Goal: Contribute content

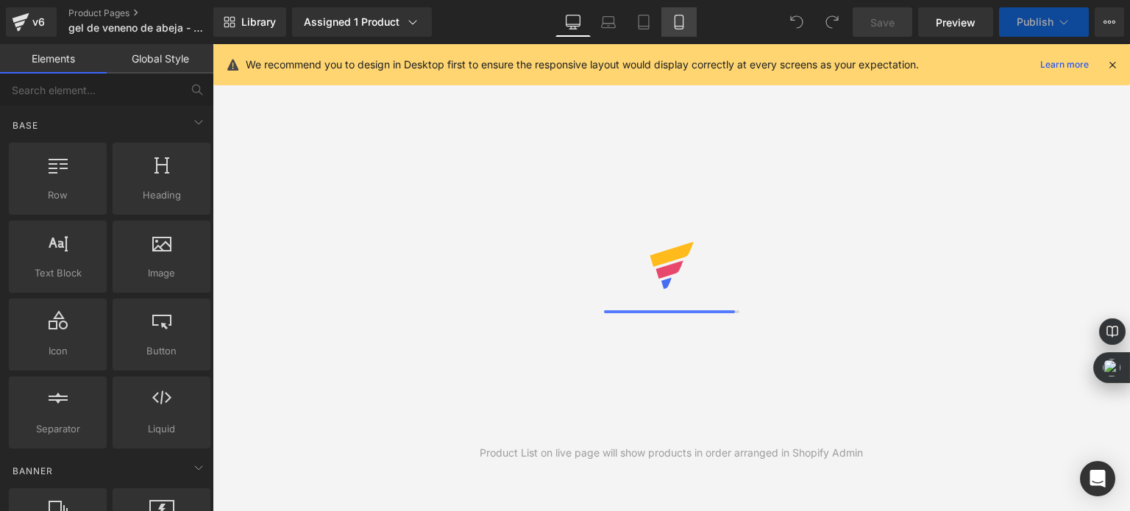
click at [692, 20] on link "Mobile" at bounding box center [679, 21] width 35 height 29
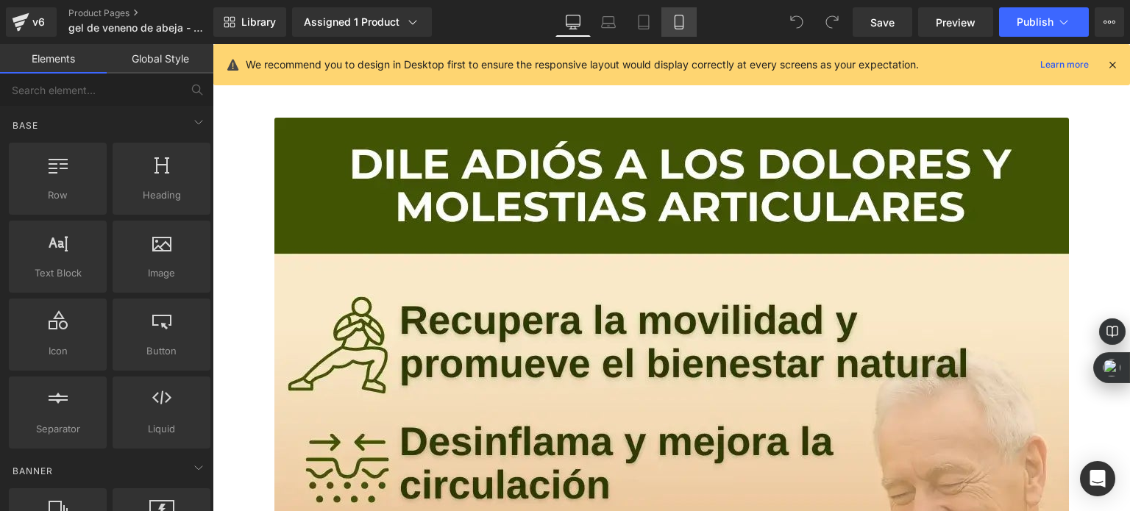
click at [683, 18] on icon at bounding box center [679, 22] width 15 height 15
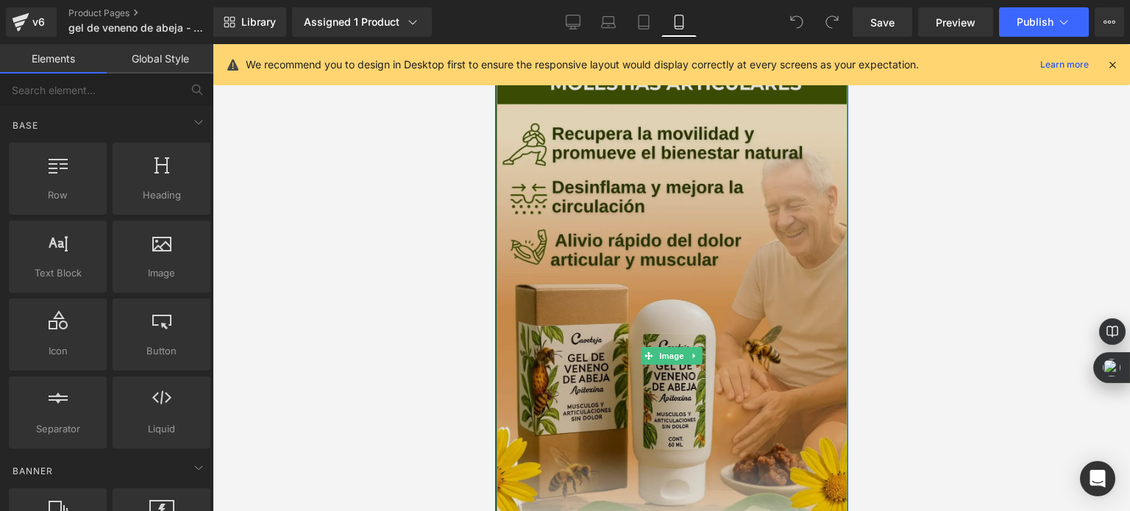
click at [526, 248] on img at bounding box center [671, 356] width 351 height 624
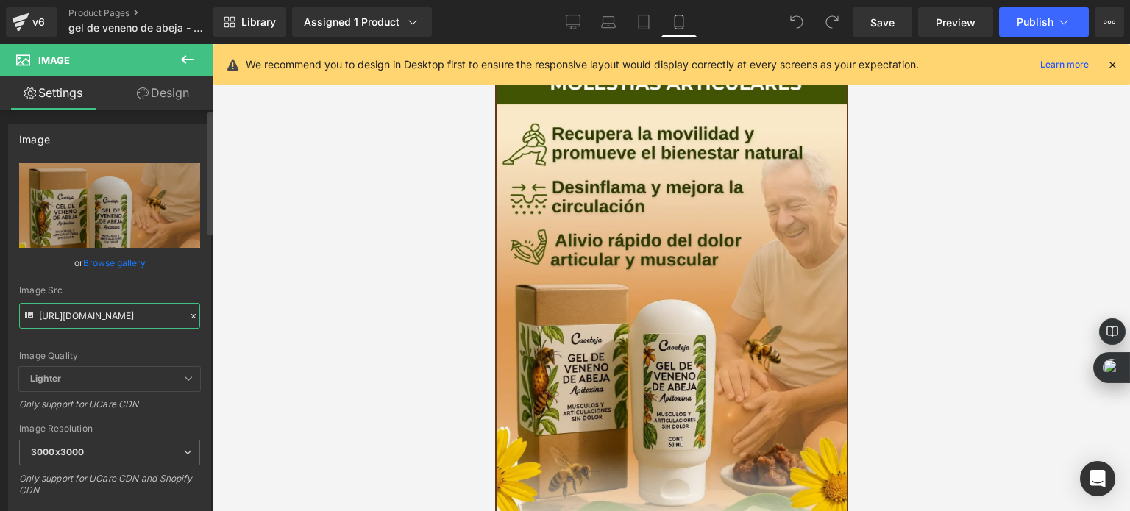
click at [116, 311] on input "[URL][DOMAIN_NAME]" at bounding box center [109, 316] width 181 height 26
click at [118, 311] on input "[URL][DOMAIN_NAME]" at bounding box center [109, 316] width 181 height 26
paste input "27_1.webp?v=1757451463"
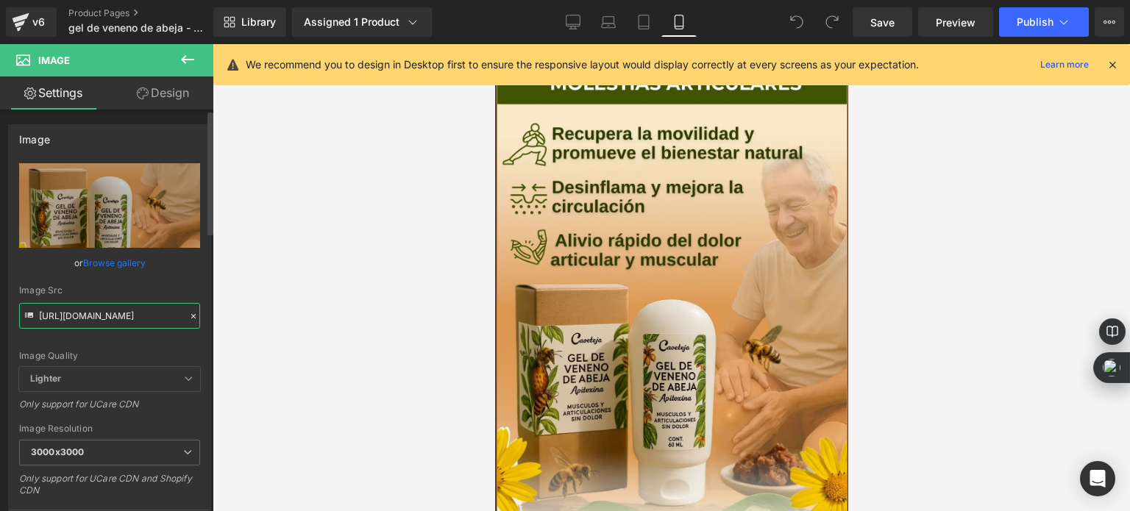
scroll to position [0, 302]
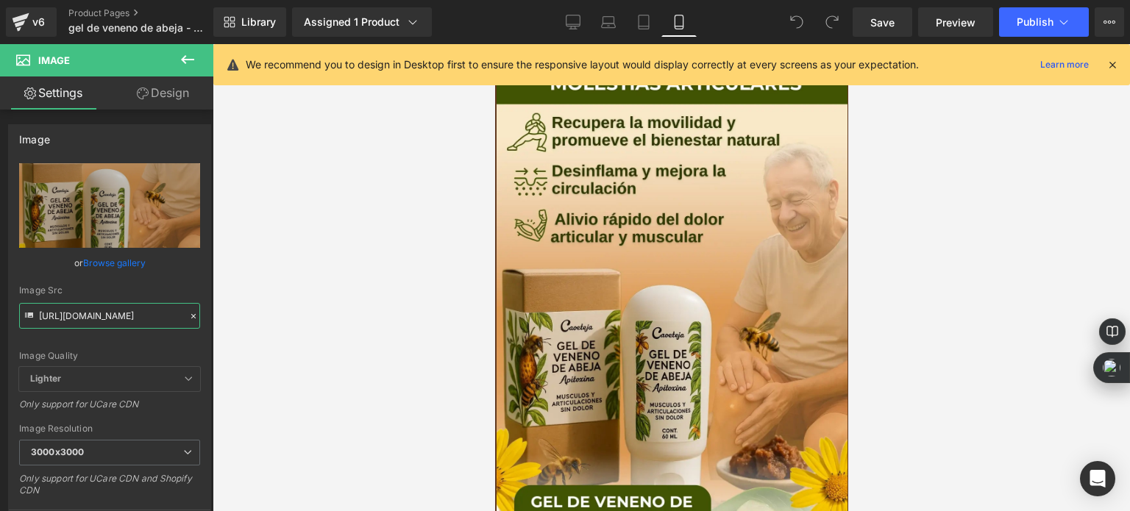
type input "[URL][DOMAIN_NAME]"
click at [430, 335] on div at bounding box center [672, 277] width 918 height 467
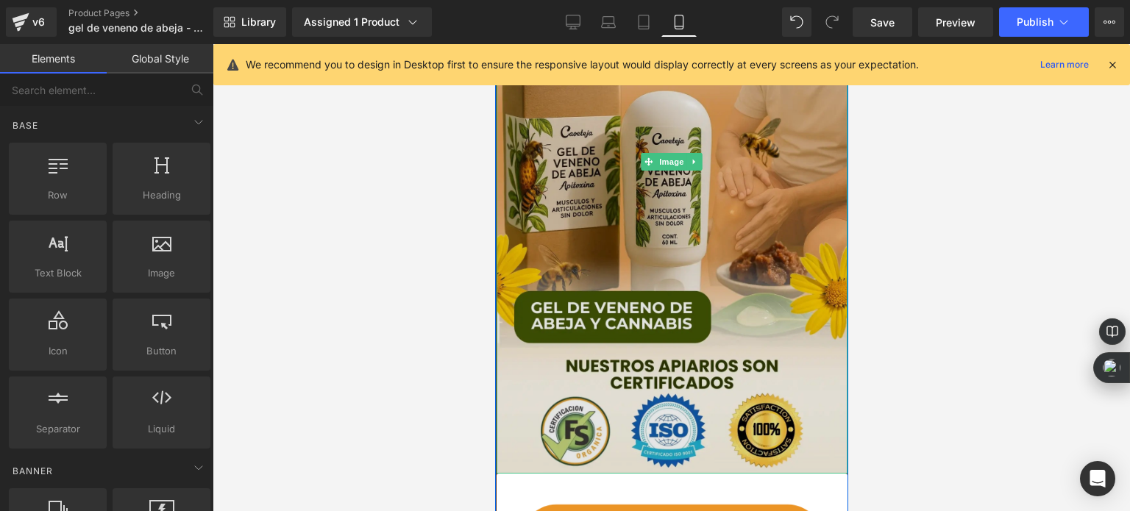
scroll to position [193, 0]
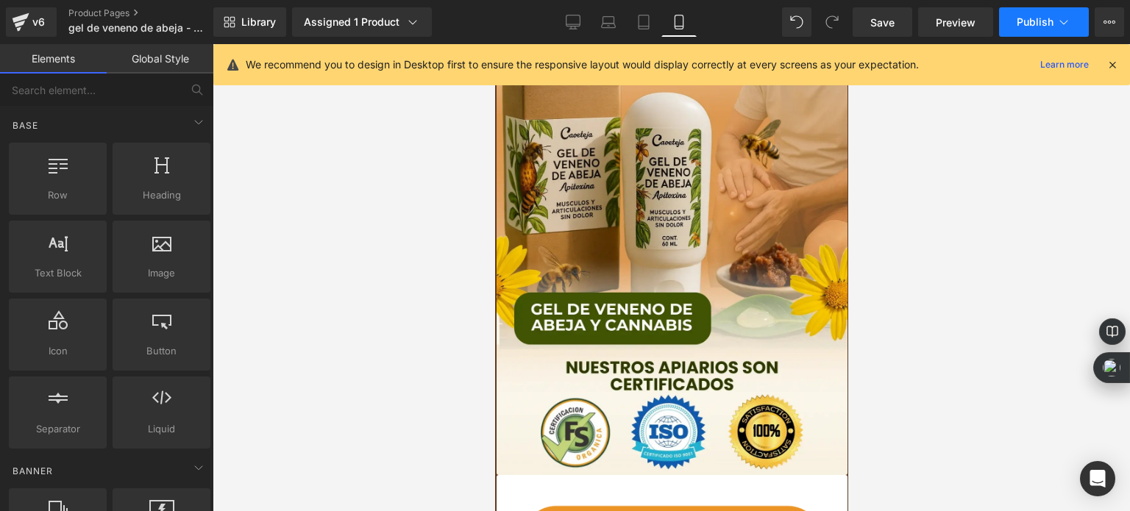
click at [1016, 17] on button "Publish" at bounding box center [1044, 21] width 90 height 29
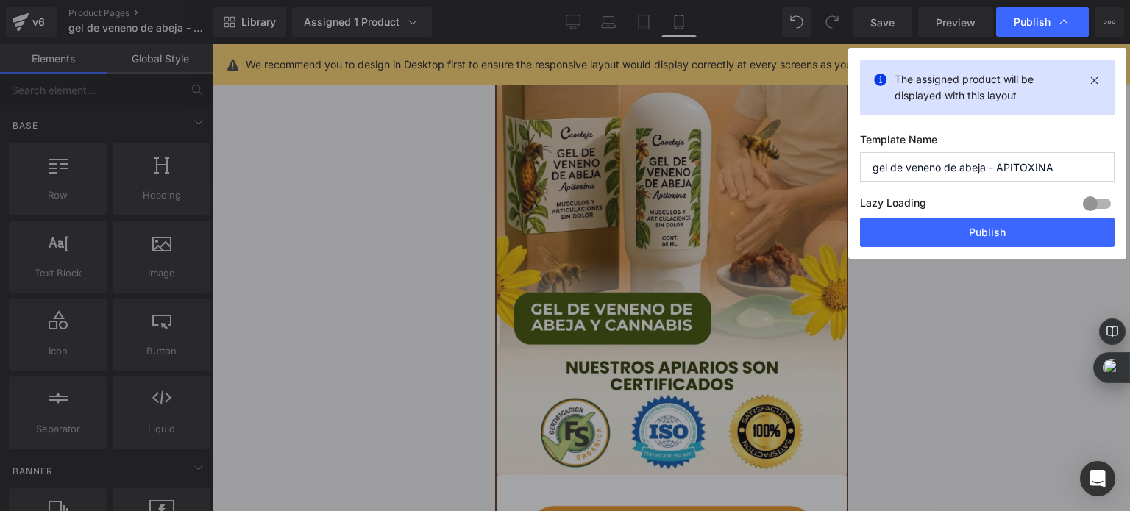
click at [957, 228] on button "Publish" at bounding box center [987, 232] width 255 height 29
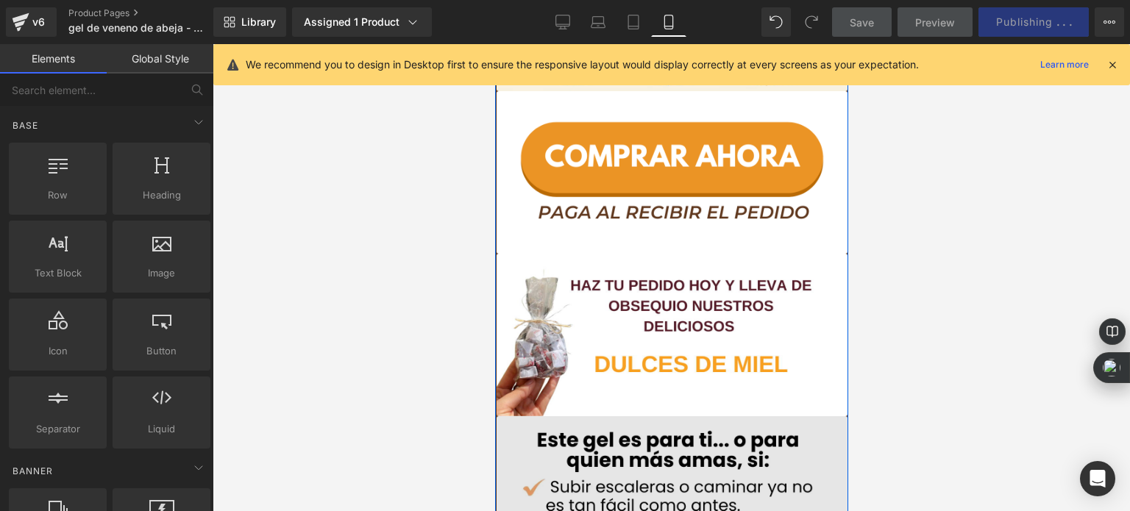
scroll to position [576, 0]
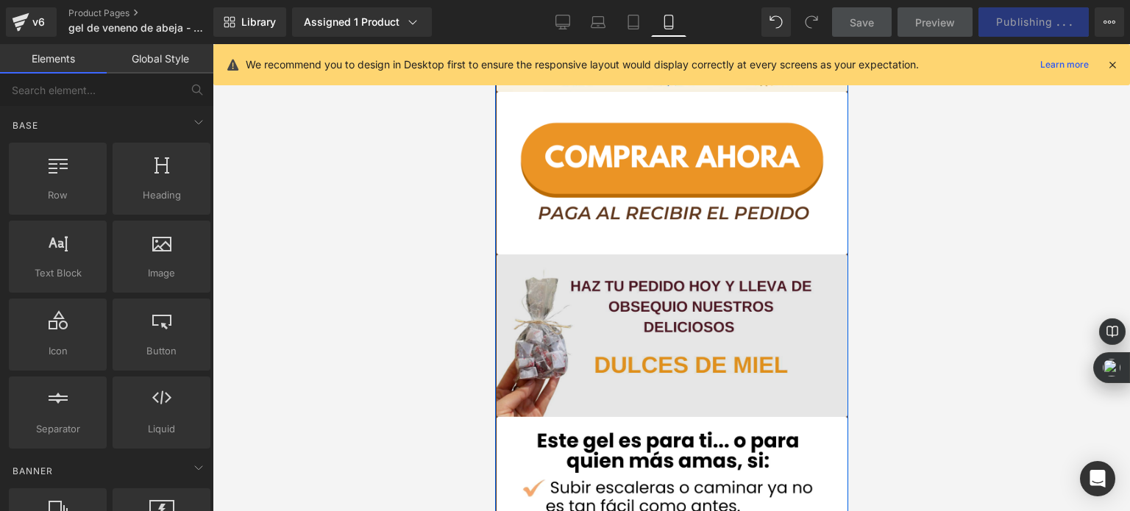
click at [623, 394] on img at bounding box center [671, 336] width 351 height 163
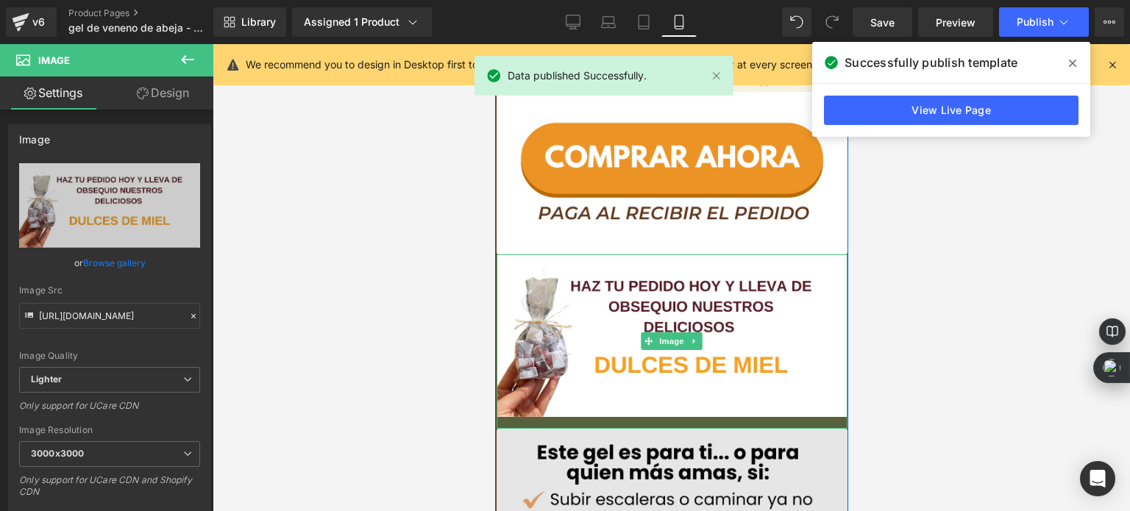
drag, startPoint x: 681, startPoint y: 414, endPoint x: 681, endPoint y: 428, distance: 13.2
click at [681, 428] on div "Image Image Image Image" at bounding box center [671, 228] width 351 height 1520
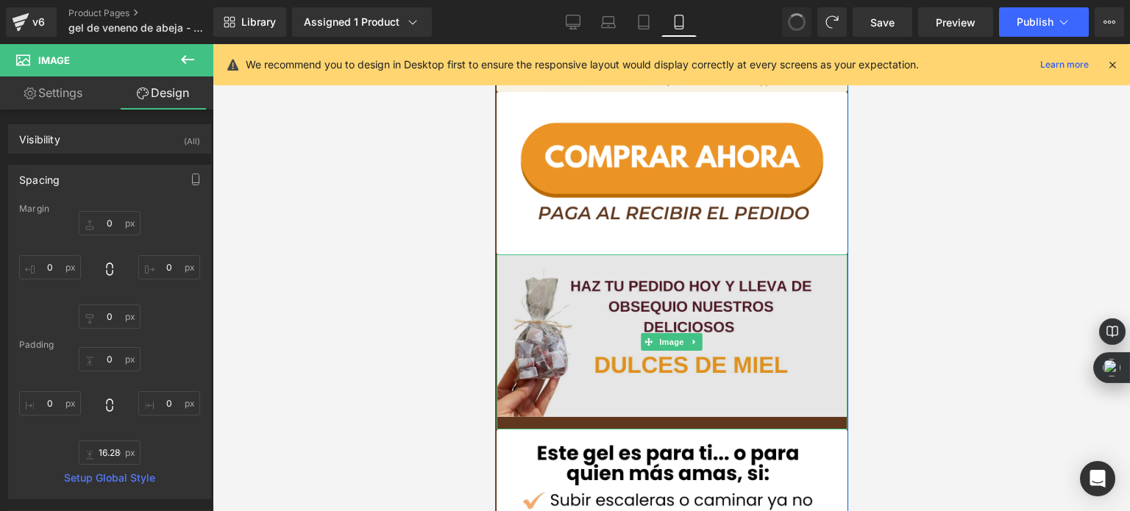
type input "0"
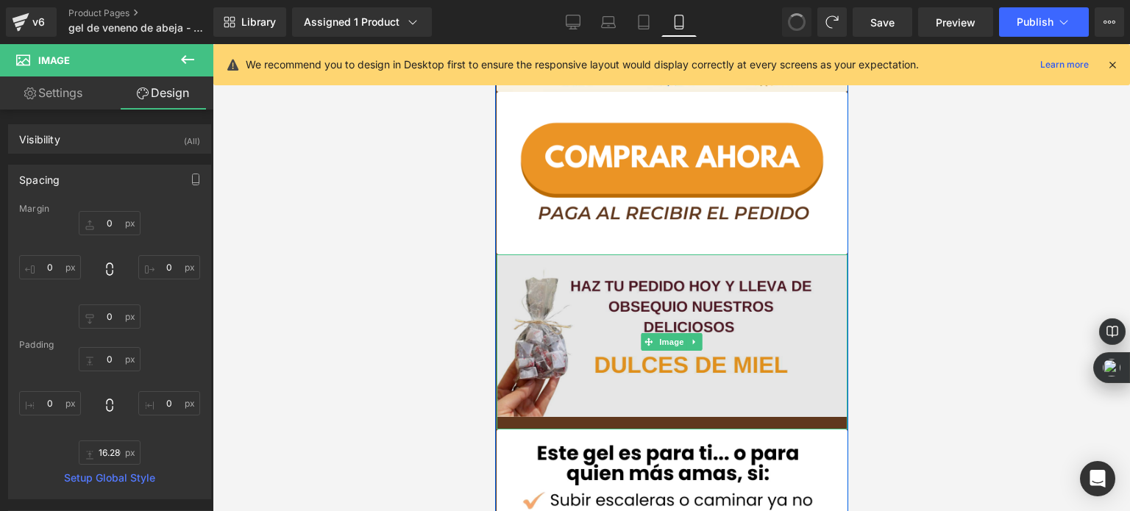
type input "0"
type input "9.02033"
type input "0"
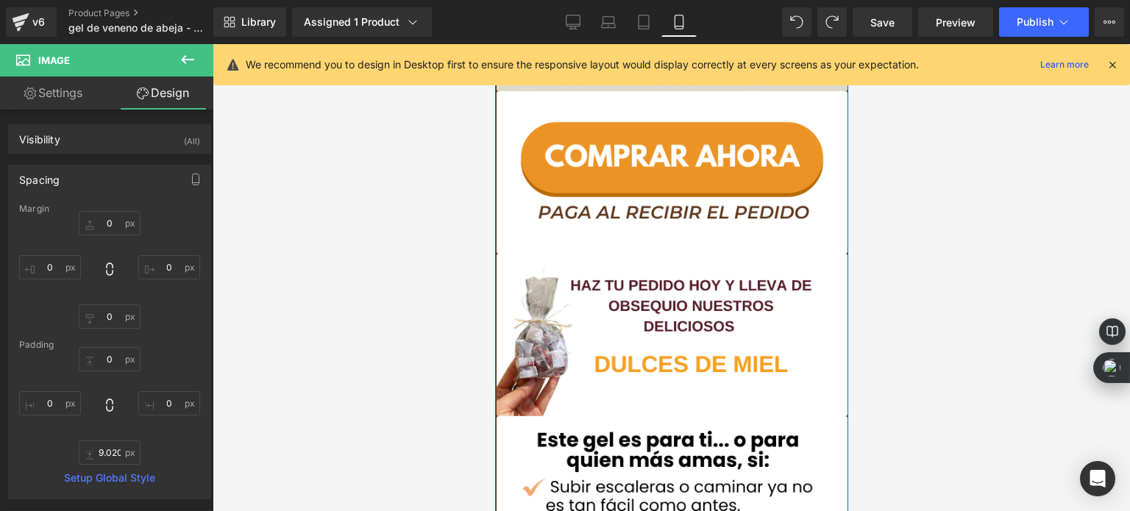
scroll to position [579, 0]
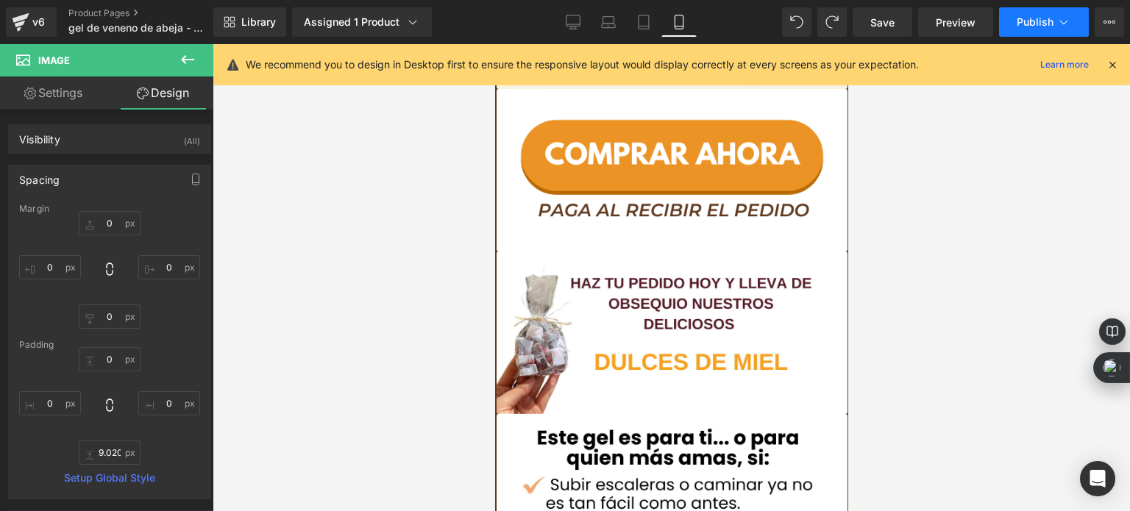
click at [1013, 15] on button "Publish" at bounding box center [1044, 21] width 90 height 29
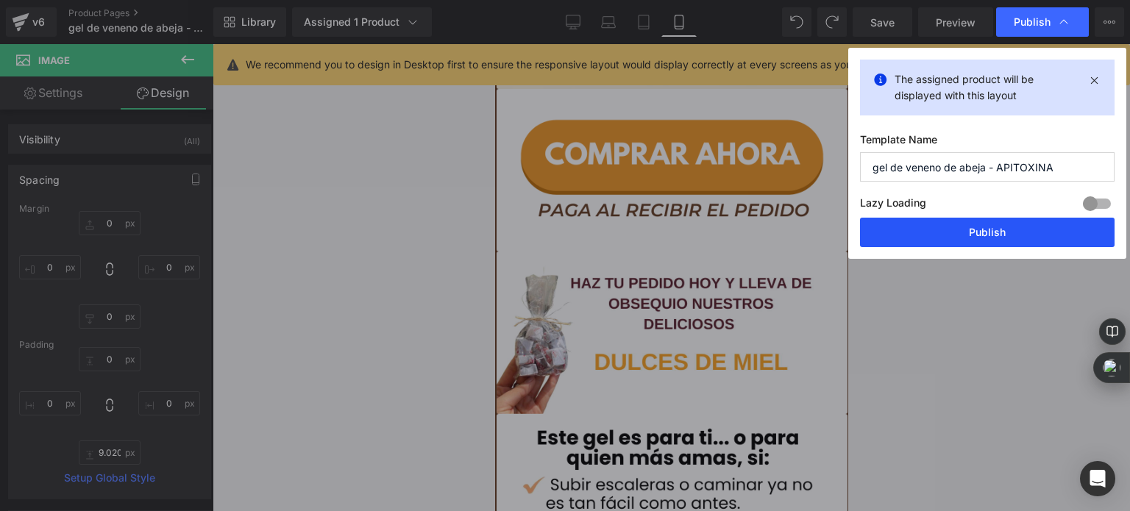
click at [949, 233] on button "Publish" at bounding box center [987, 232] width 255 height 29
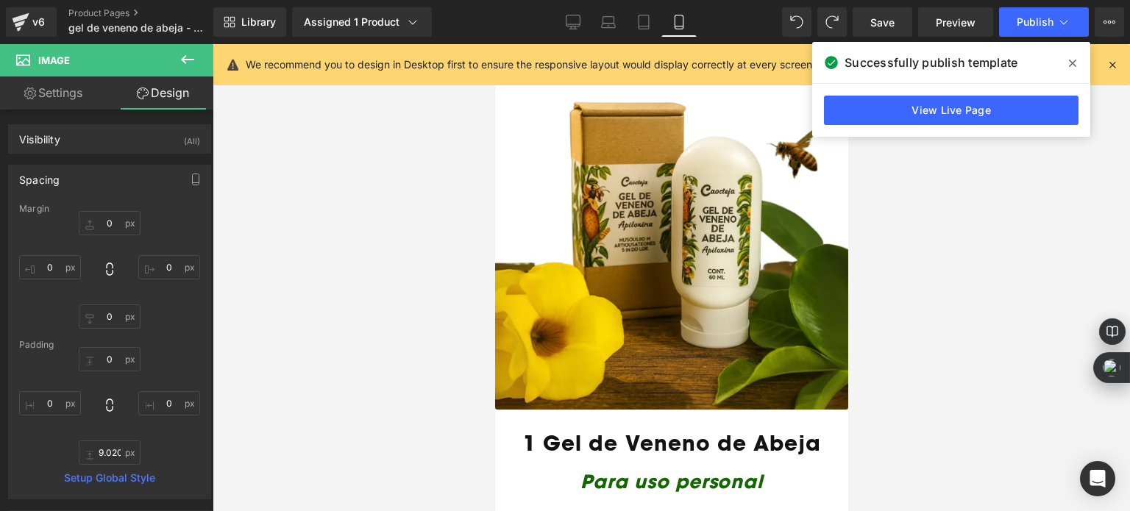
scroll to position [2377, 0]
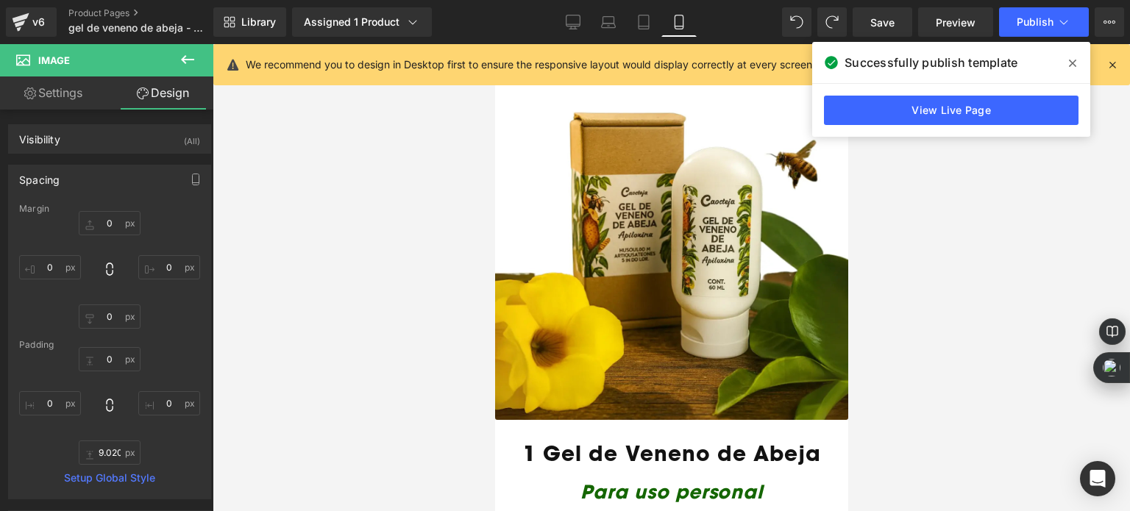
click at [989, 258] on div at bounding box center [672, 277] width 918 height 467
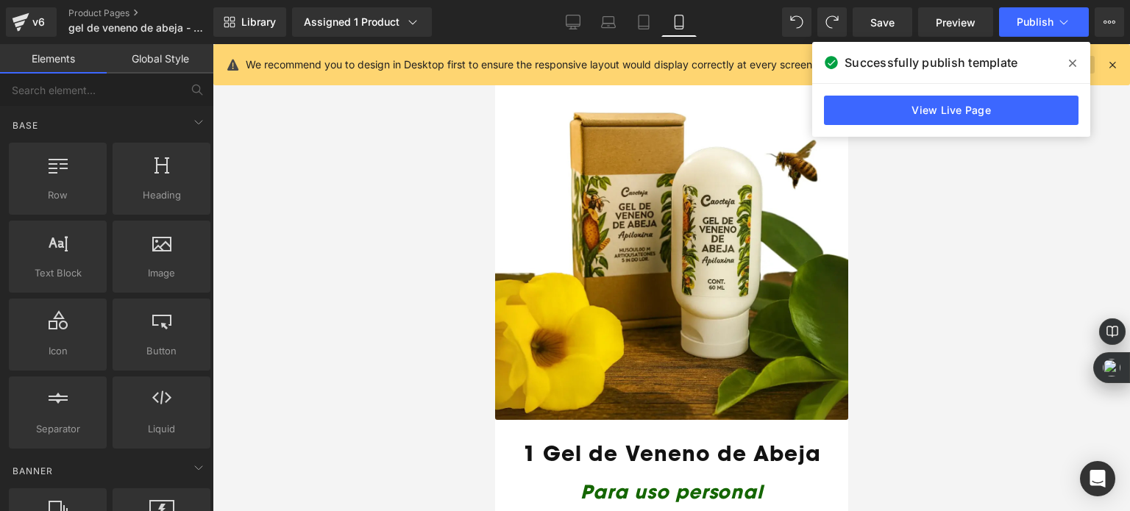
click at [1072, 63] on icon at bounding box center [1072, 63] width 7 height 7
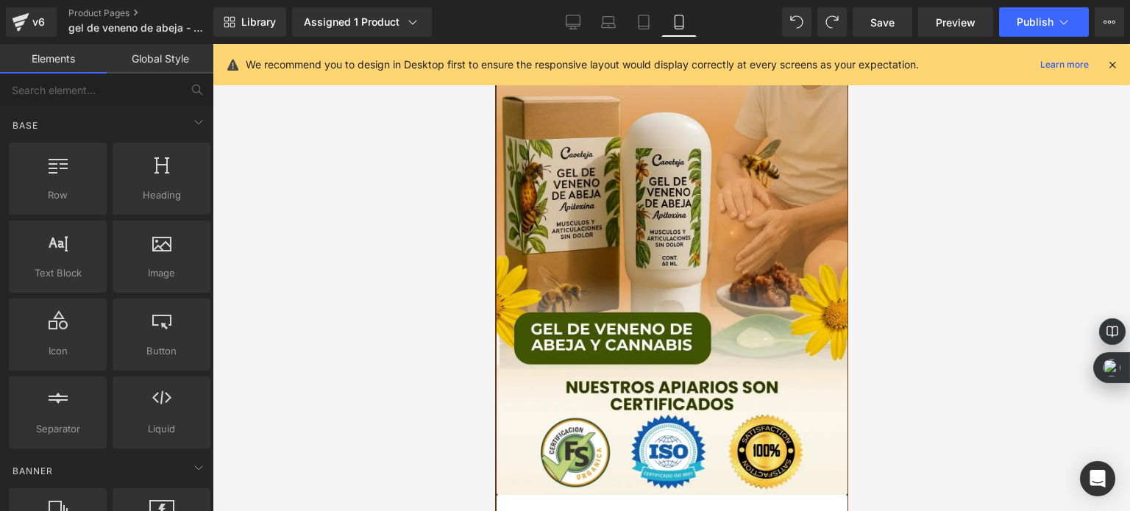
scroll to position [0, 0]
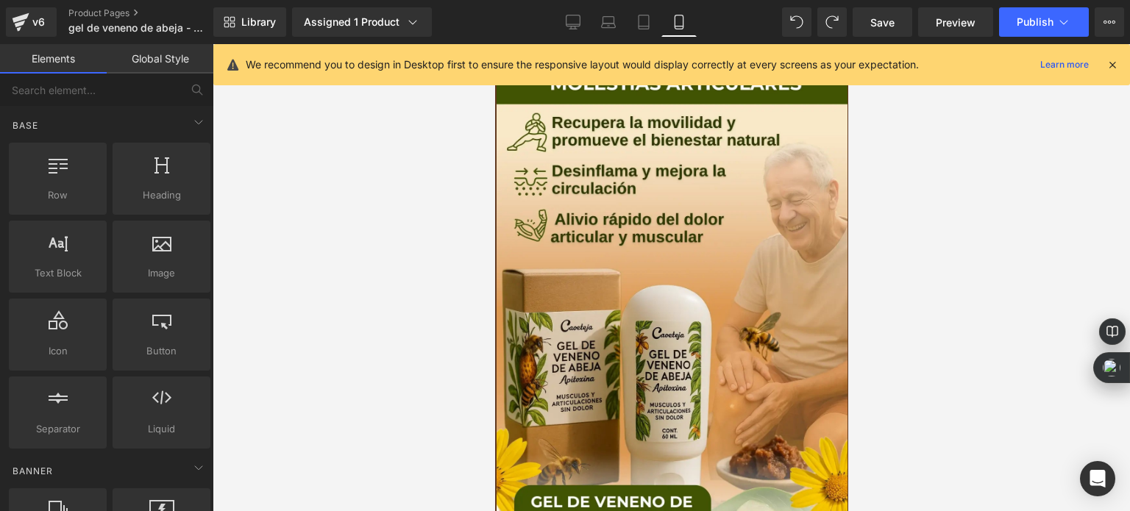
click at [1116, 63] on icon at bounding box center [1112, 64] width 13 height 13
